Goal: Information Seeking & Learning: Learn about a topic

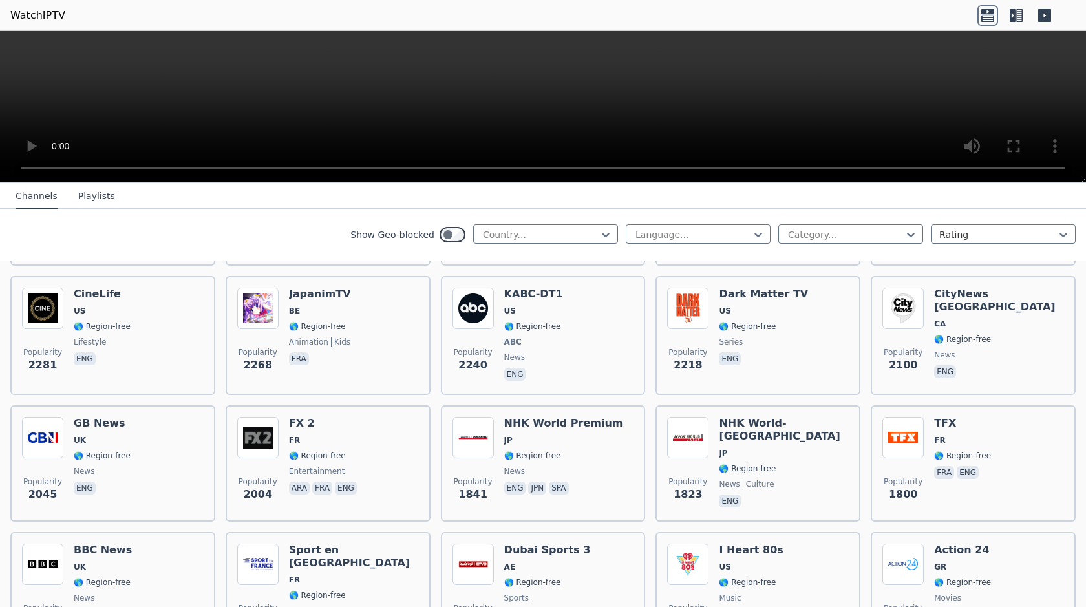
scroll to position [711, 0]
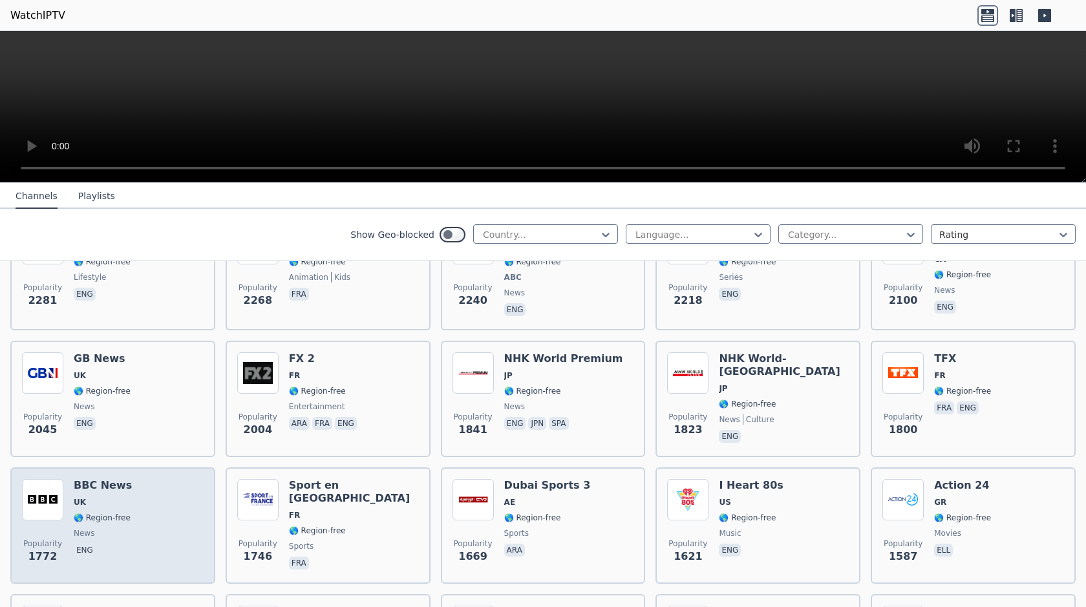
click at [140, 494] on div "Popularity 1772 BBC News UK 🌎 Region-free news eng" at bounding box center [113, 525] width 182 height 93
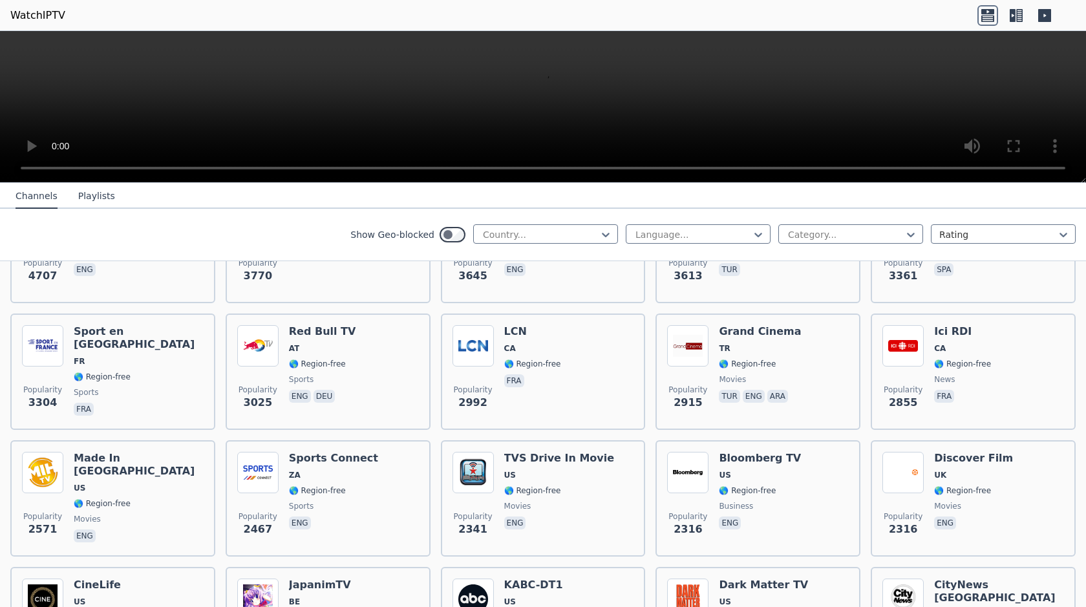
scroll to position [258, 0]
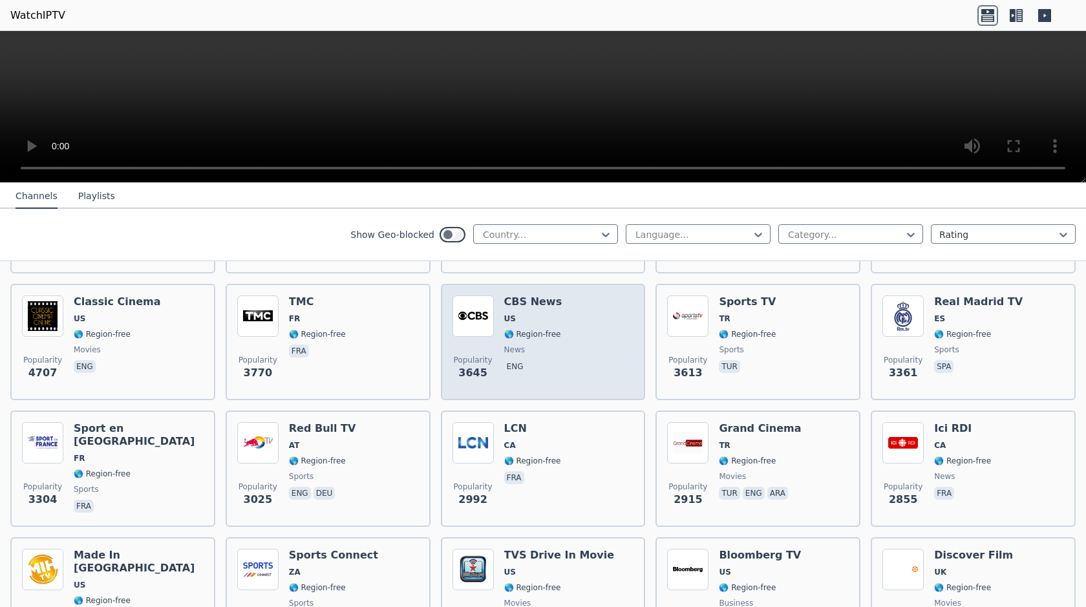
click at [505, 329] on span "🌎 Region-free" at bounding box center [532, 334] width 57 height 10
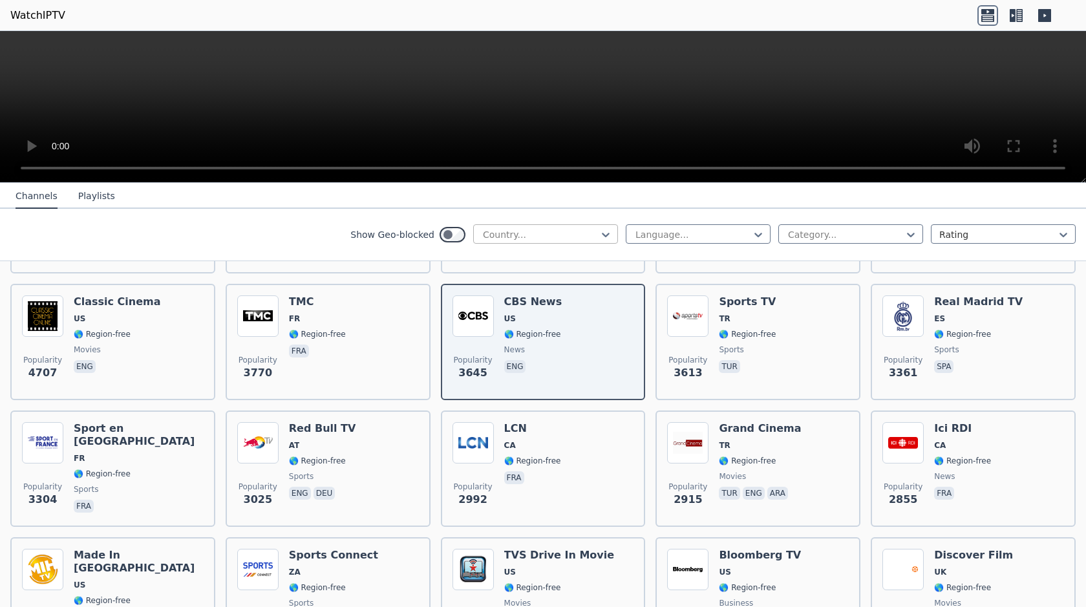
click at [529, 241] on div "Country..." at bounding box center [540, 234] width 118 height 13
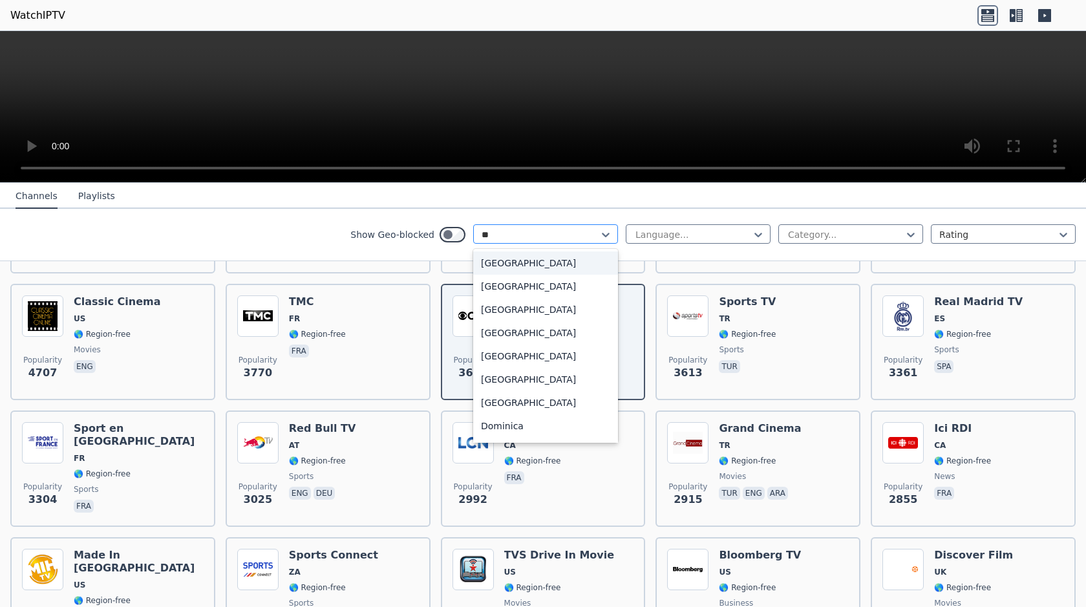
type input "***"
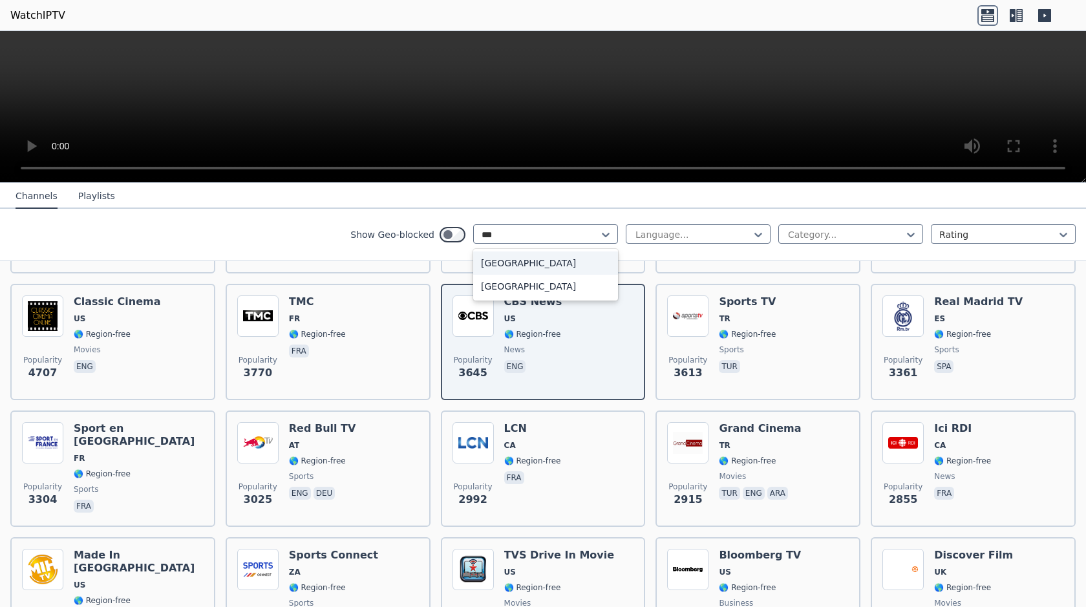
click at [522, 257] on div "[GEOGRAPHIC_DATA]" at bounding box center [545, 262] width 145 height 23
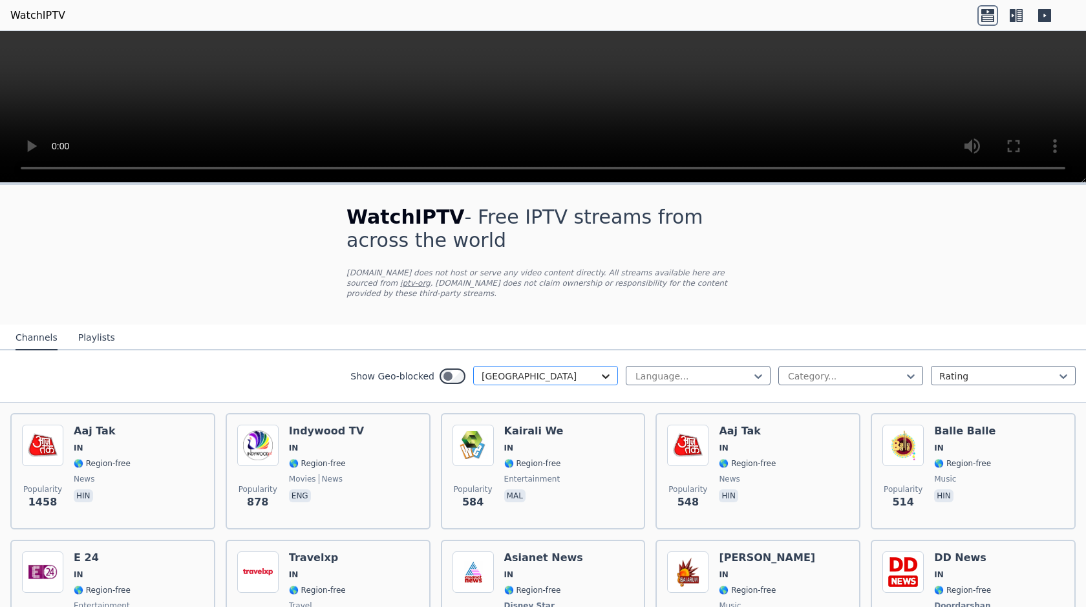
click at [599, 370] on icon at bounding box center [605, 376] width 13 height 13
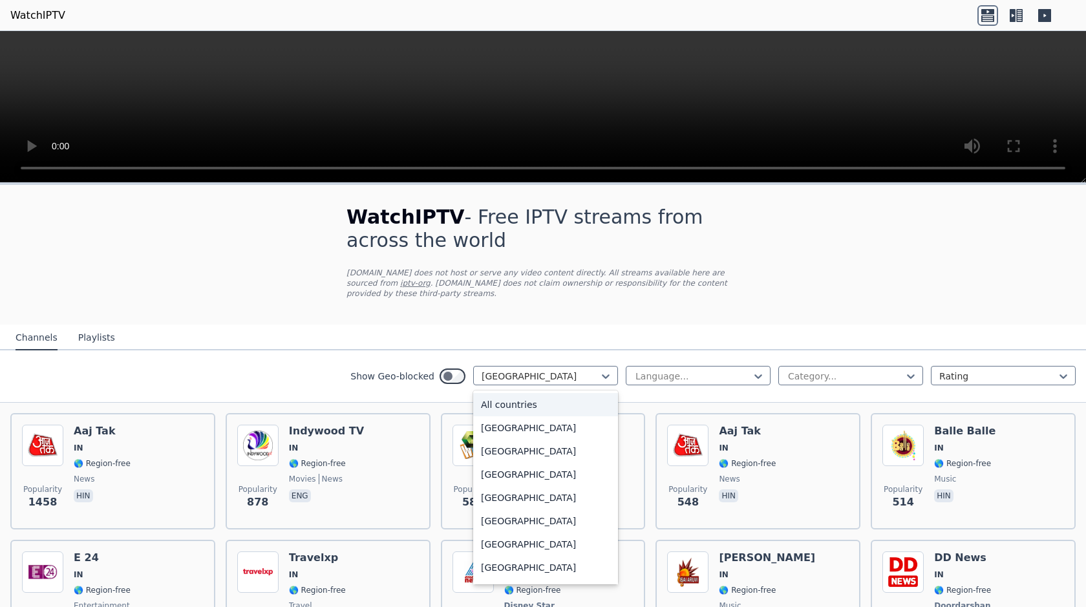
click at [516, 401] on div "All countries" at bounding box center [545, 404] width 145 height 23
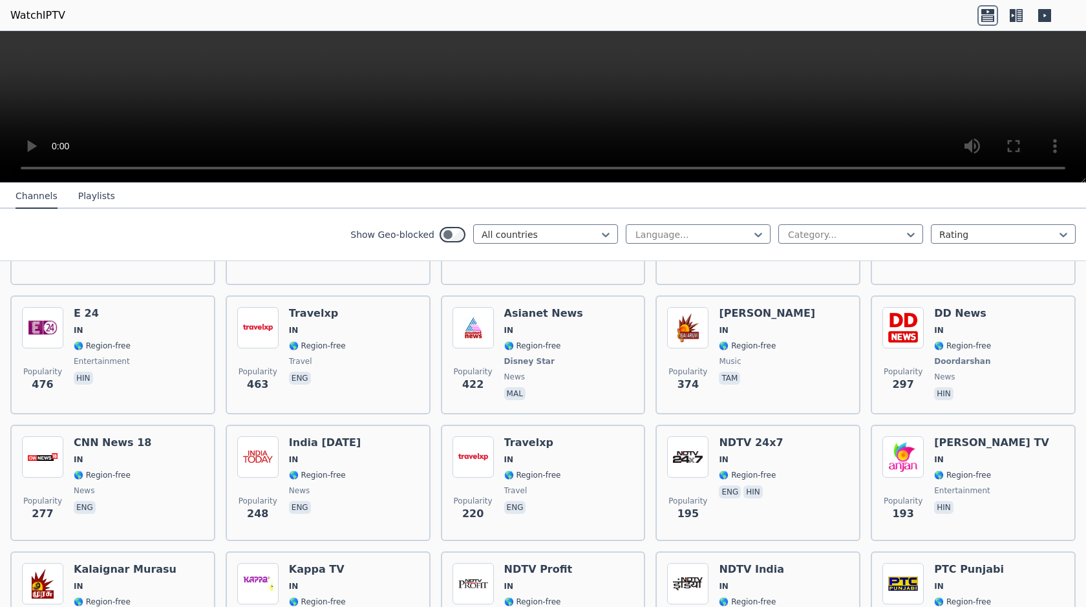
scroll to position [258, 0]
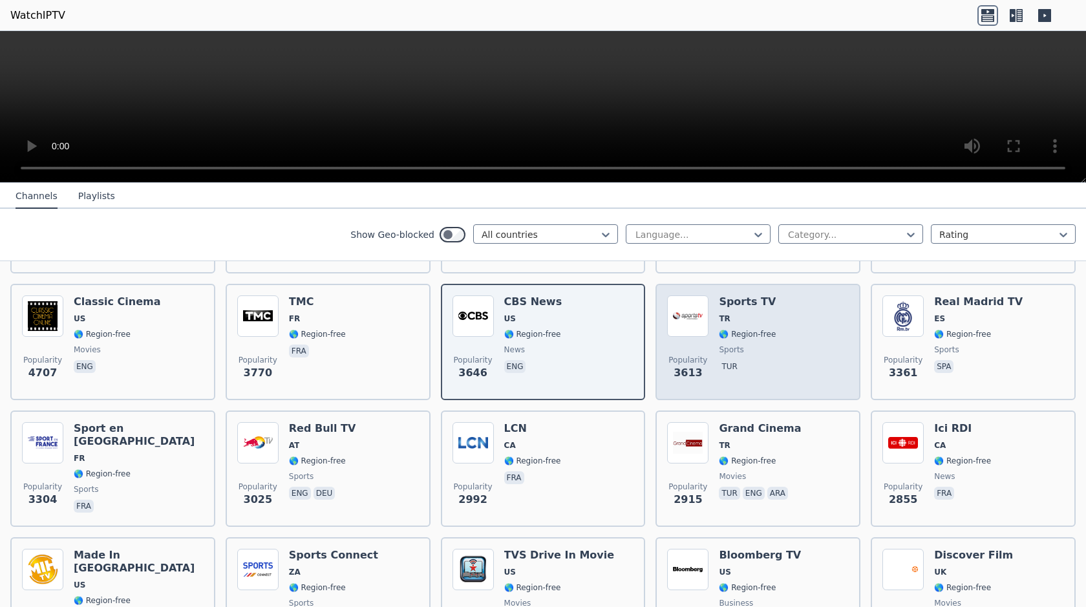
click at [811, 328] on div "Popularity 3613 Sports TV TR 🌎 Region-free sports tur" at bounding box center [758, 341] width 182 height 93
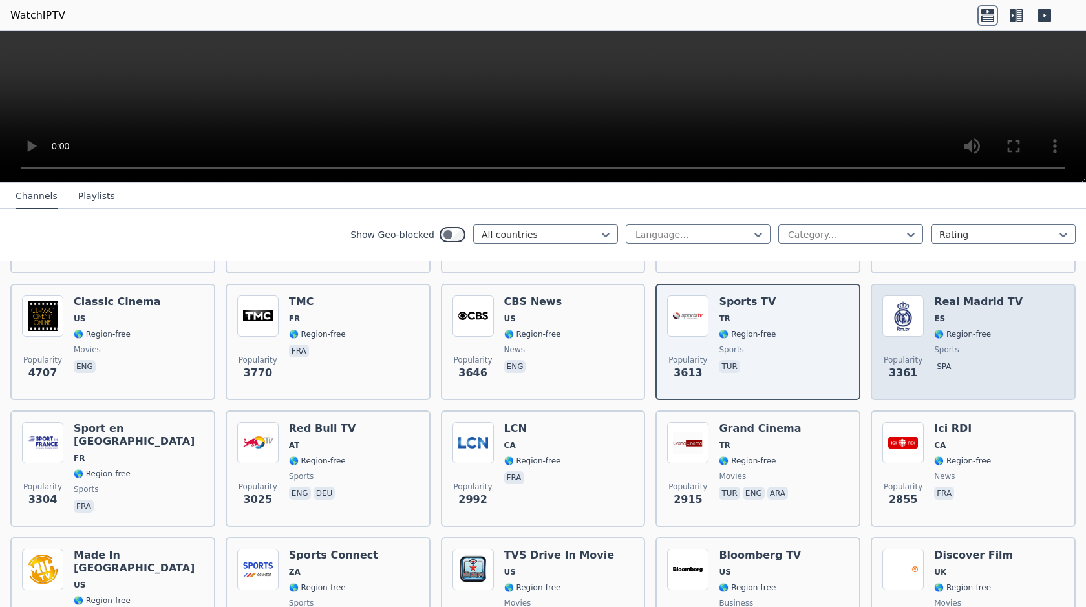
click at [898, 347] on span "Popularity 3361" at bounding box center [902, 367] width 41 height 41
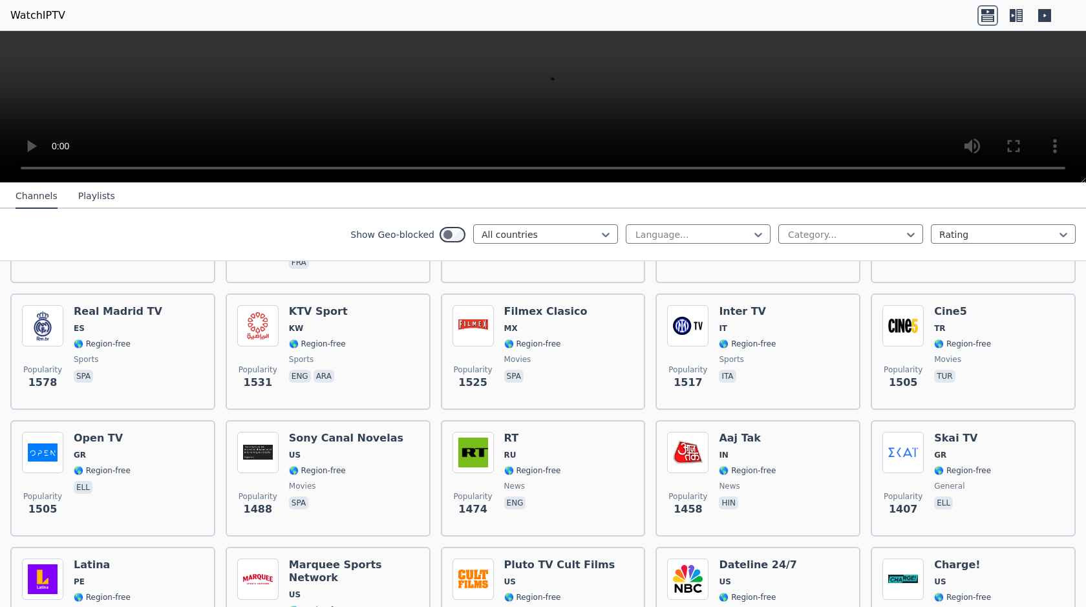
scroll to position [1034, 0]
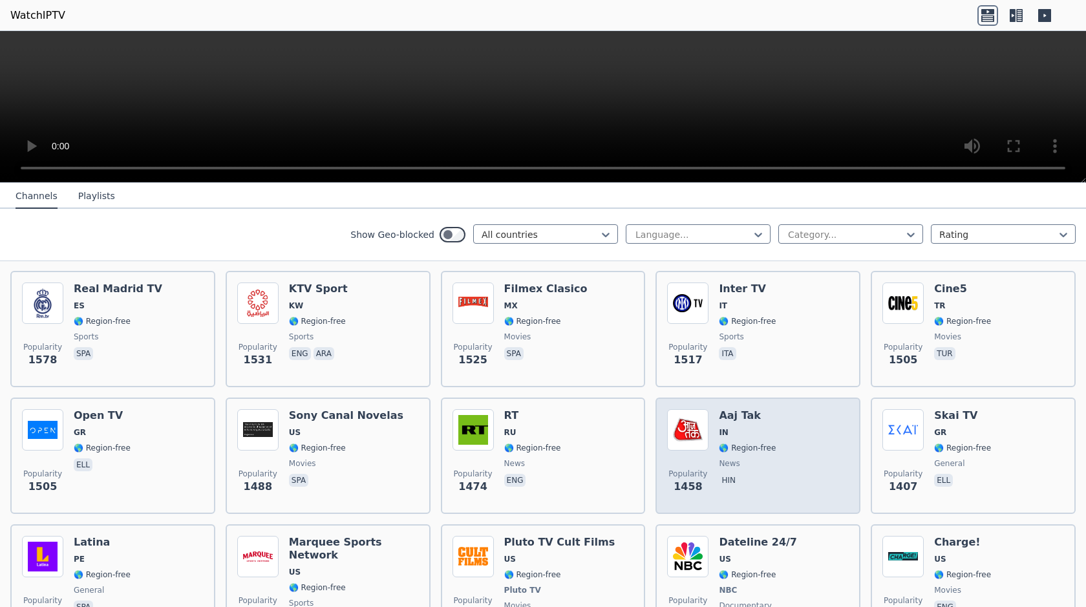
click at [780, 432] on div "Popularity 1458 Aaj Tak IN 🌎 Region-free news hin" at bounding box center [758, 455] width 182 height 93
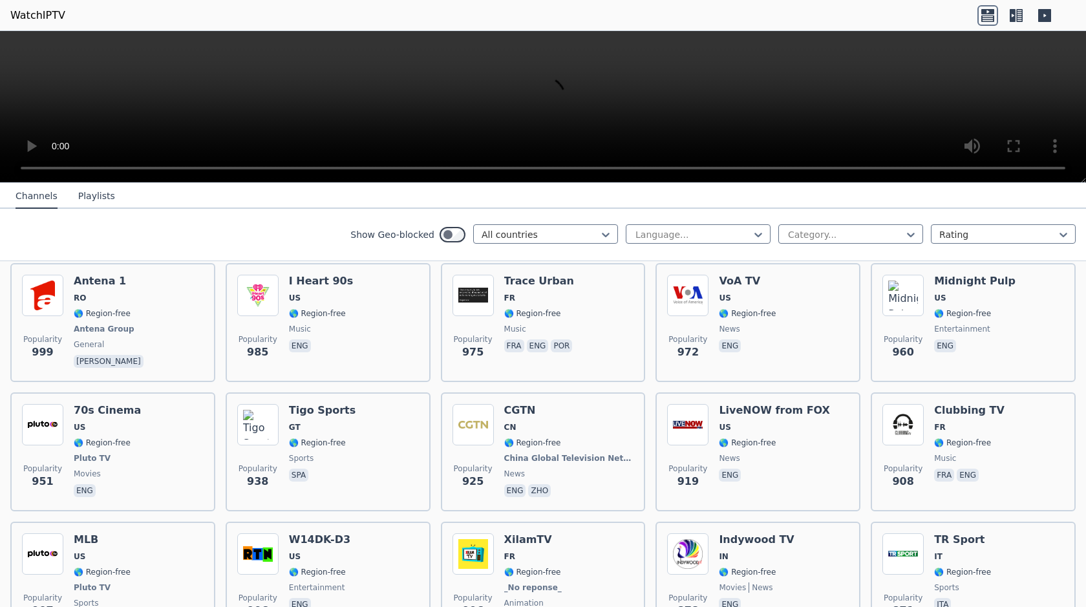
scroll to position [2133, 0]
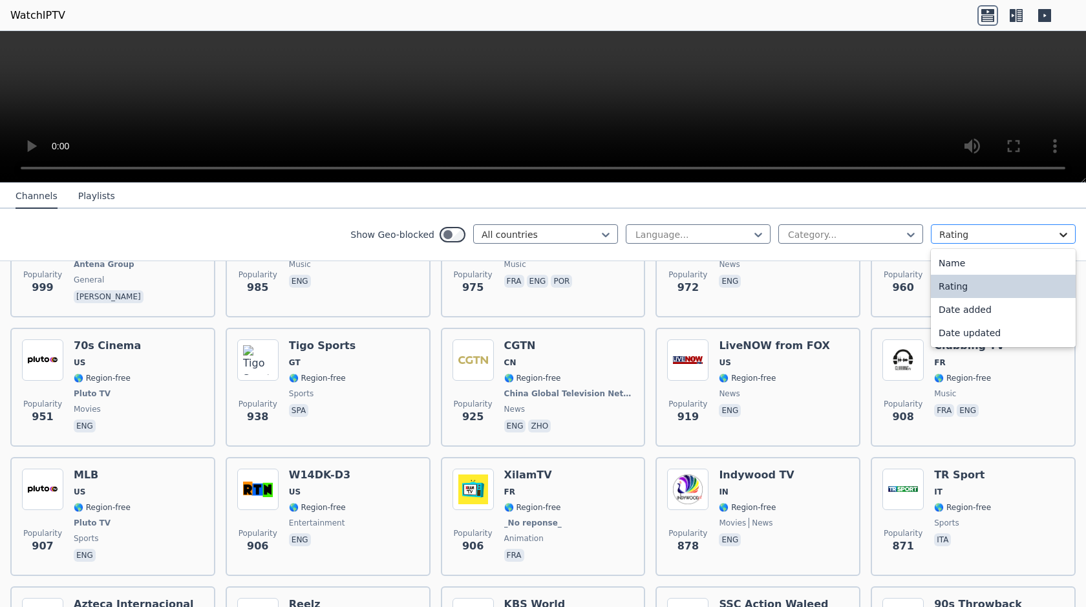
click at [1059, 234] on div at bounding box center [1063, 234] width 13 height 13
click at [863, 239] on div at bounding box center [845, 234] width 118 height 13
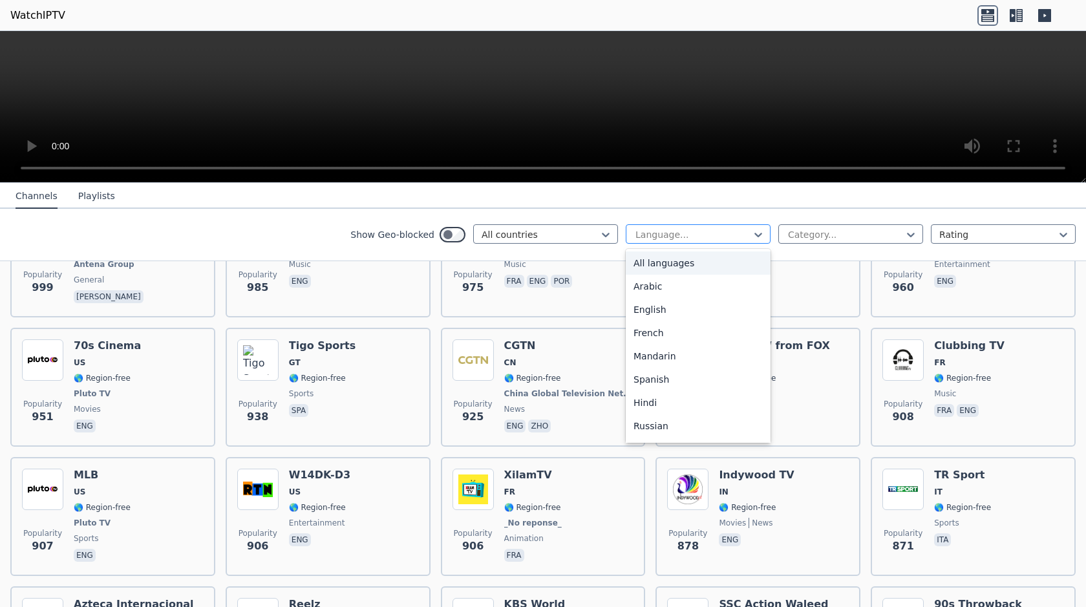
click at [717, 240] on div at bounding box center [693, 234] width 118 height 13
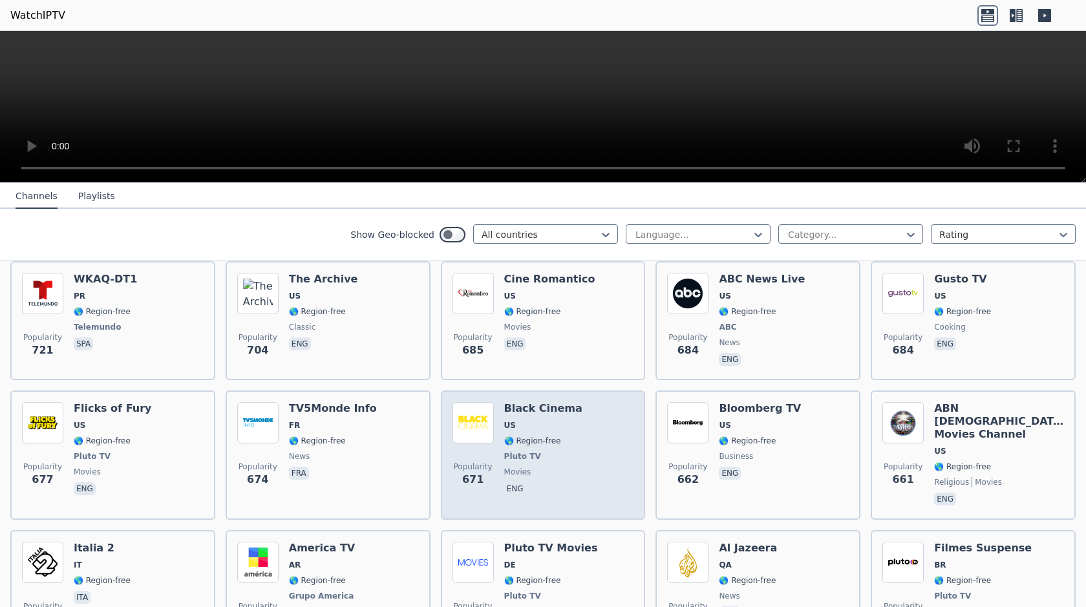
scroll to position [3102, 0]
